Goal: Task Accomplishment & Management: Manage account settings

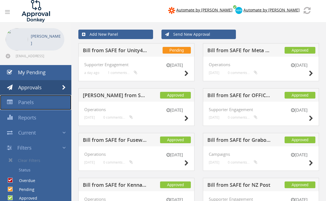
click at [42, 98] on link "Panels" at bounding box center [35, 102] width 71 height 15
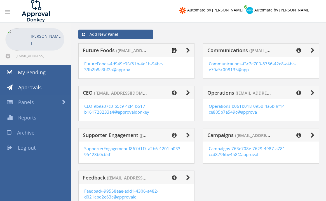
click at [176, 50] on icon at bounding box center [174, 51] width 5 height 6
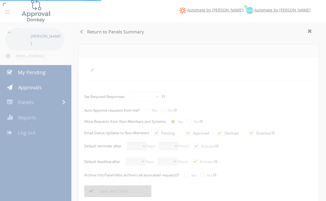
radio input "true"
checkbox input "true"
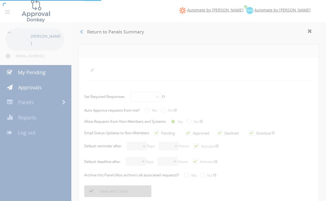
checkbox input "true"
select select "number:2"
select select "number:0"
checkbox input "true"
select select "number:2"
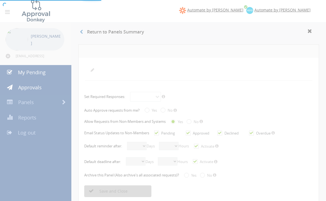
select select "number:0"
checkbox input "true"
radio input "true"
select select "number:0"
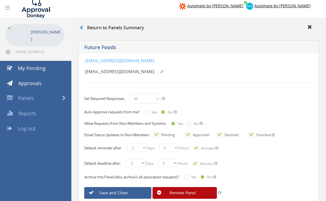
scroll to position [4, 0]
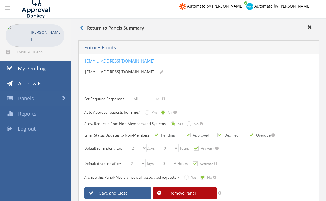
click at [9, 7] on icon at bounding box center [7, 8] width 5 height 6
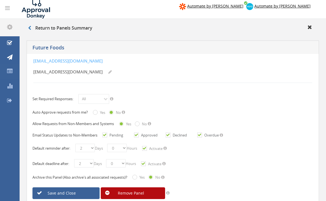
click at [9, 7] on icon at bounding box center [7, 8] width 5 height 6
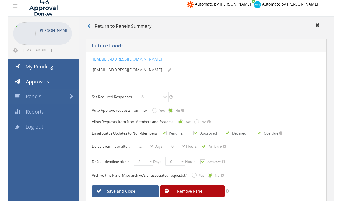
scroll to position [0, 0]
